Goal: Task Accomplishment & Management: Manage account settings

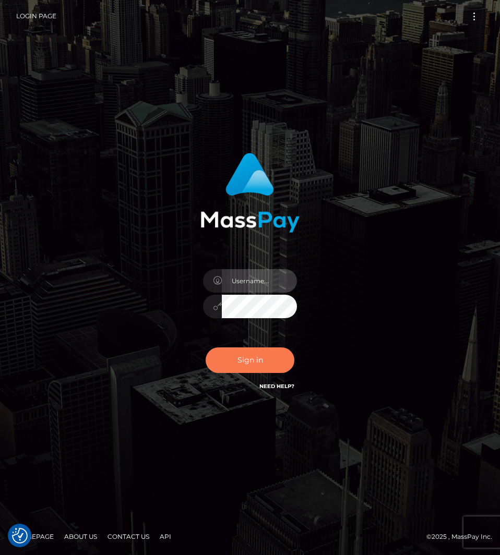
type input "Amy.Springer2"
click at [239, 362] on button "Sign in" at bounding box center [250, 361] width 89 height 26
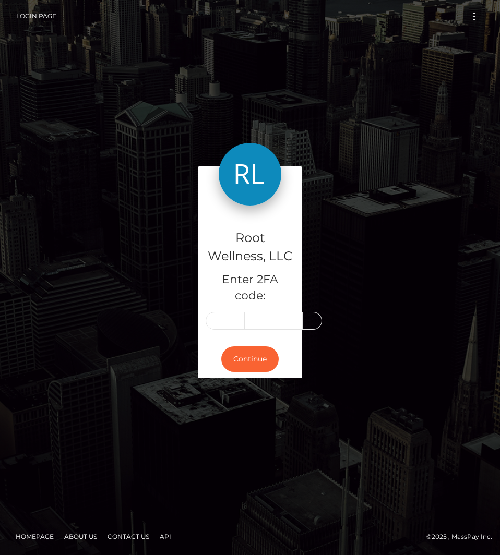
scroll to position [0, 2]
type input "1"
type input "4"
type input "1"
type input "4"
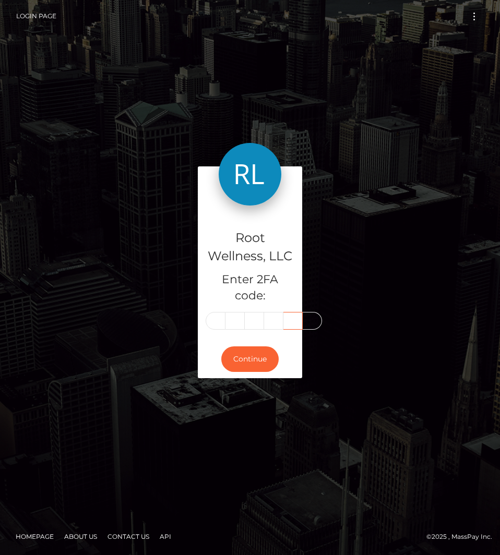
type input "9"
type input "6"
click at [215, 322] on input "1" at bounding box center [216, 321] width 20 height 18
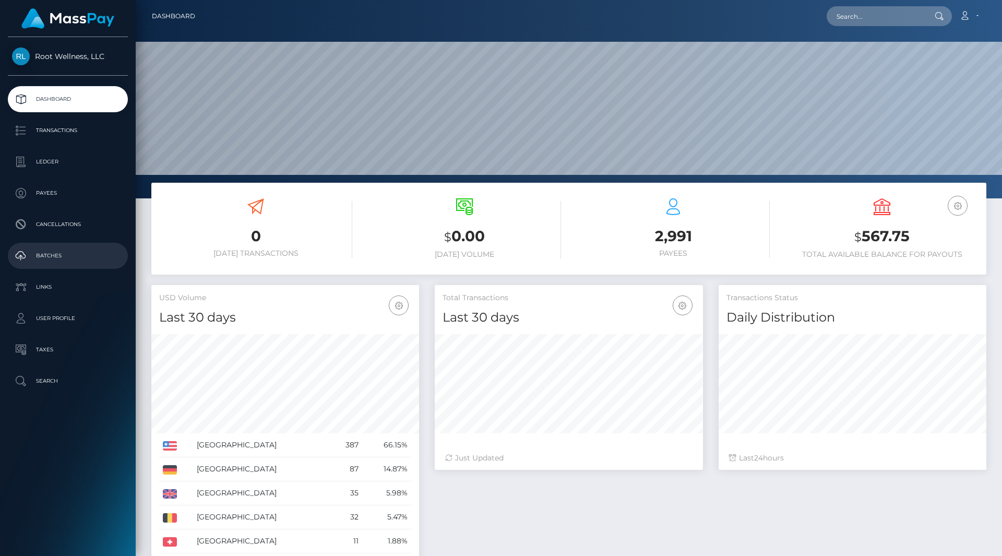
click at [46, 253] on p "Batches" at bounding box center [68, 256] width 112 height 16
